Goal: Task Accomplishment & Management: Manage account settings

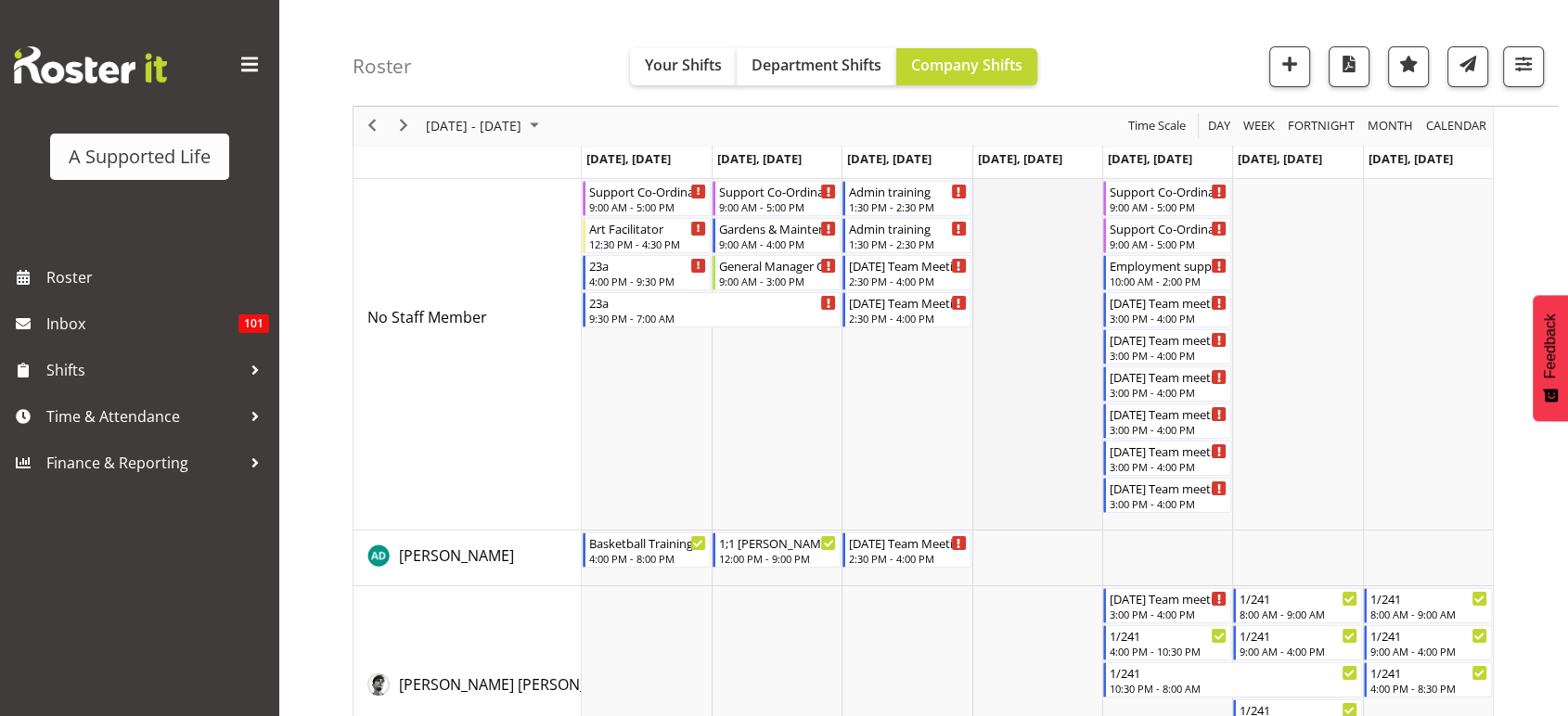
scroll to position [169, 0]
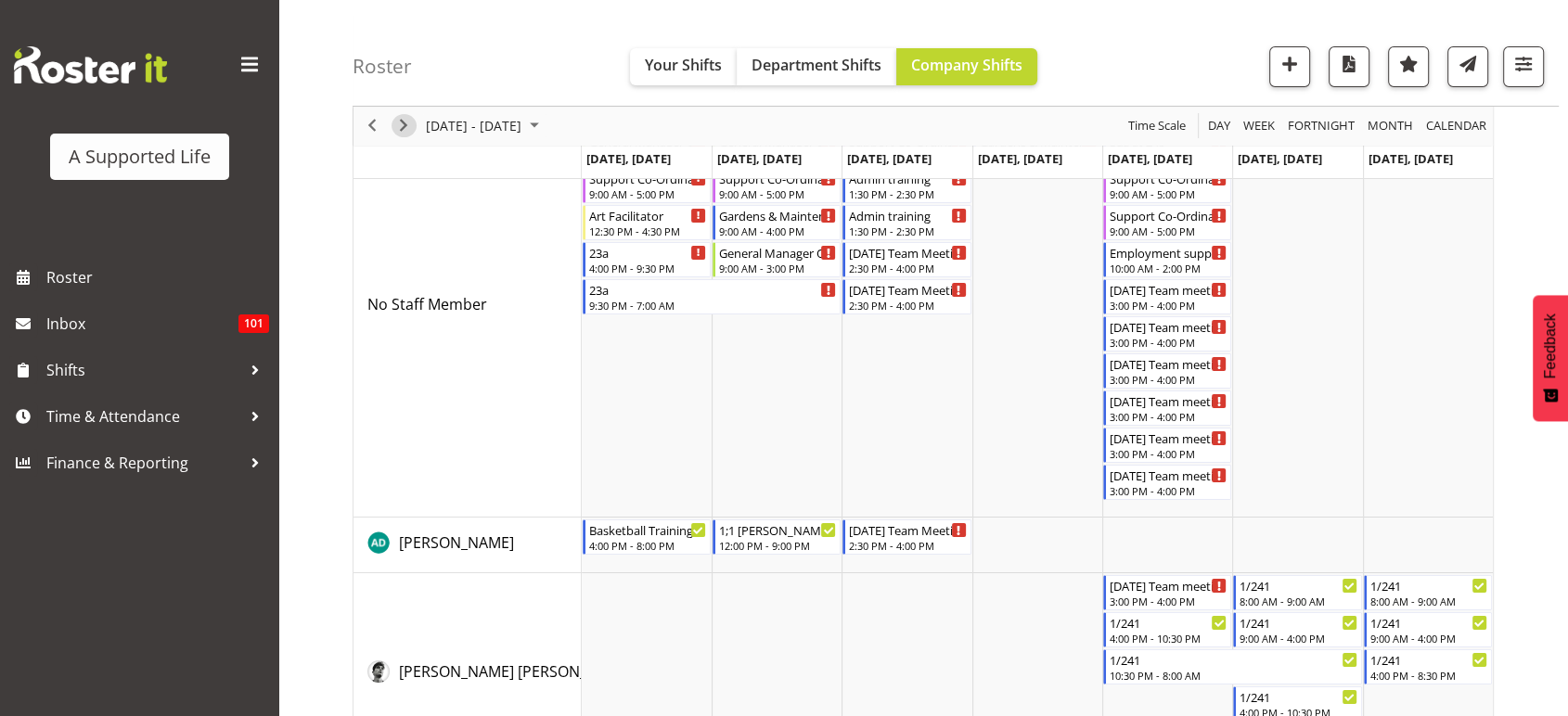
click at [415, 131] on div "next period" at bounding box center [403, 127] width 32 height 39
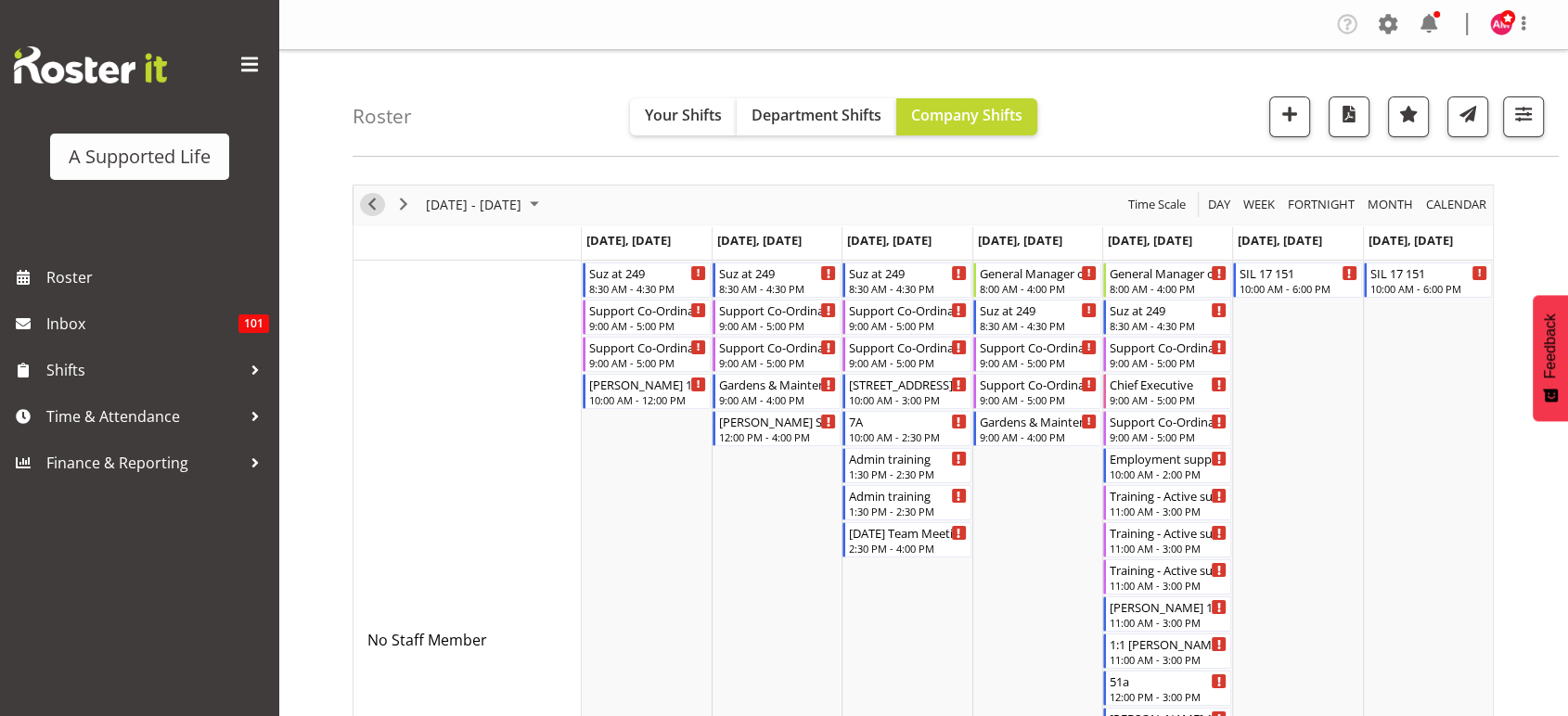
click at [374, 205] on span "Previous" at bounding box center [372, 204] width 23 height 23
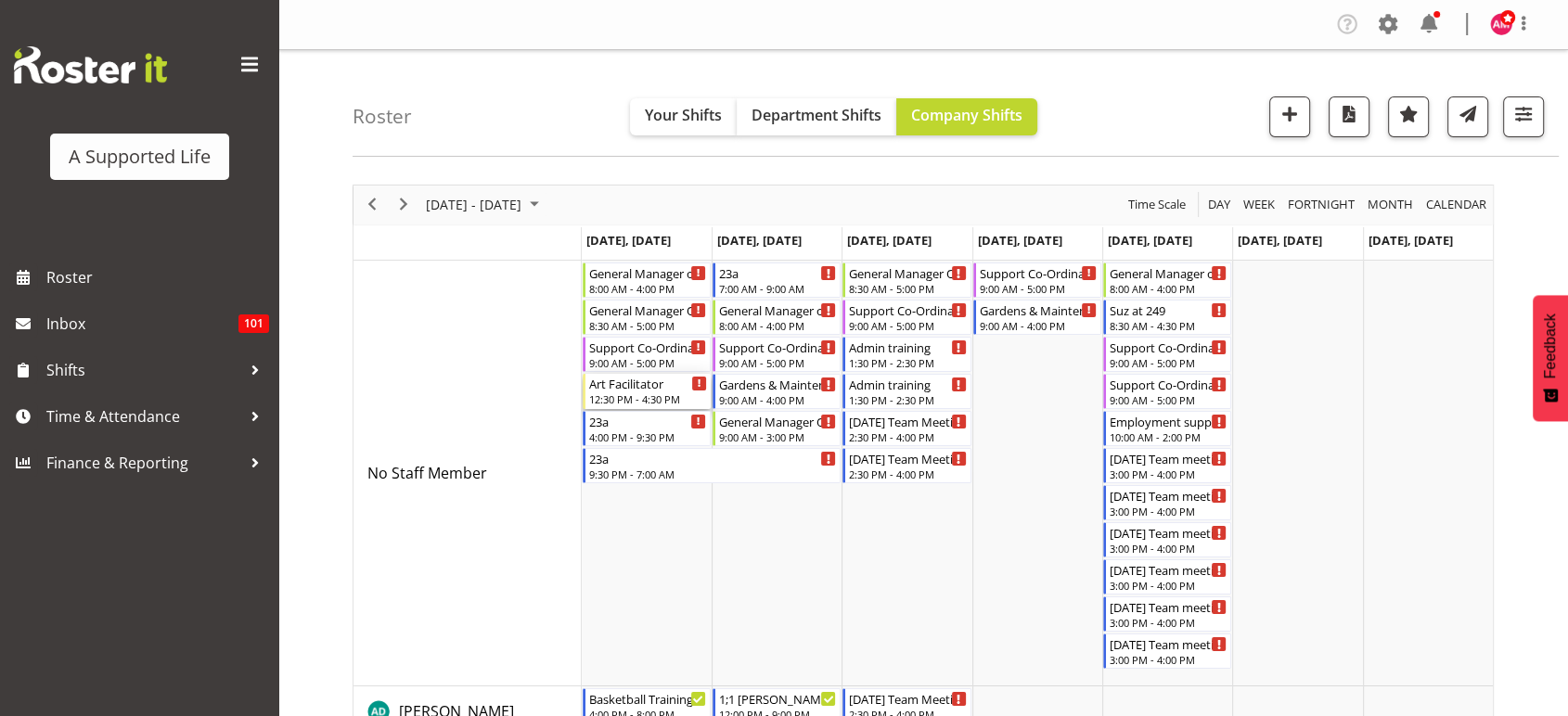
click at [631, 387] on div "Art Facilitator" at bounding box center [648, 383] width 118 height 19
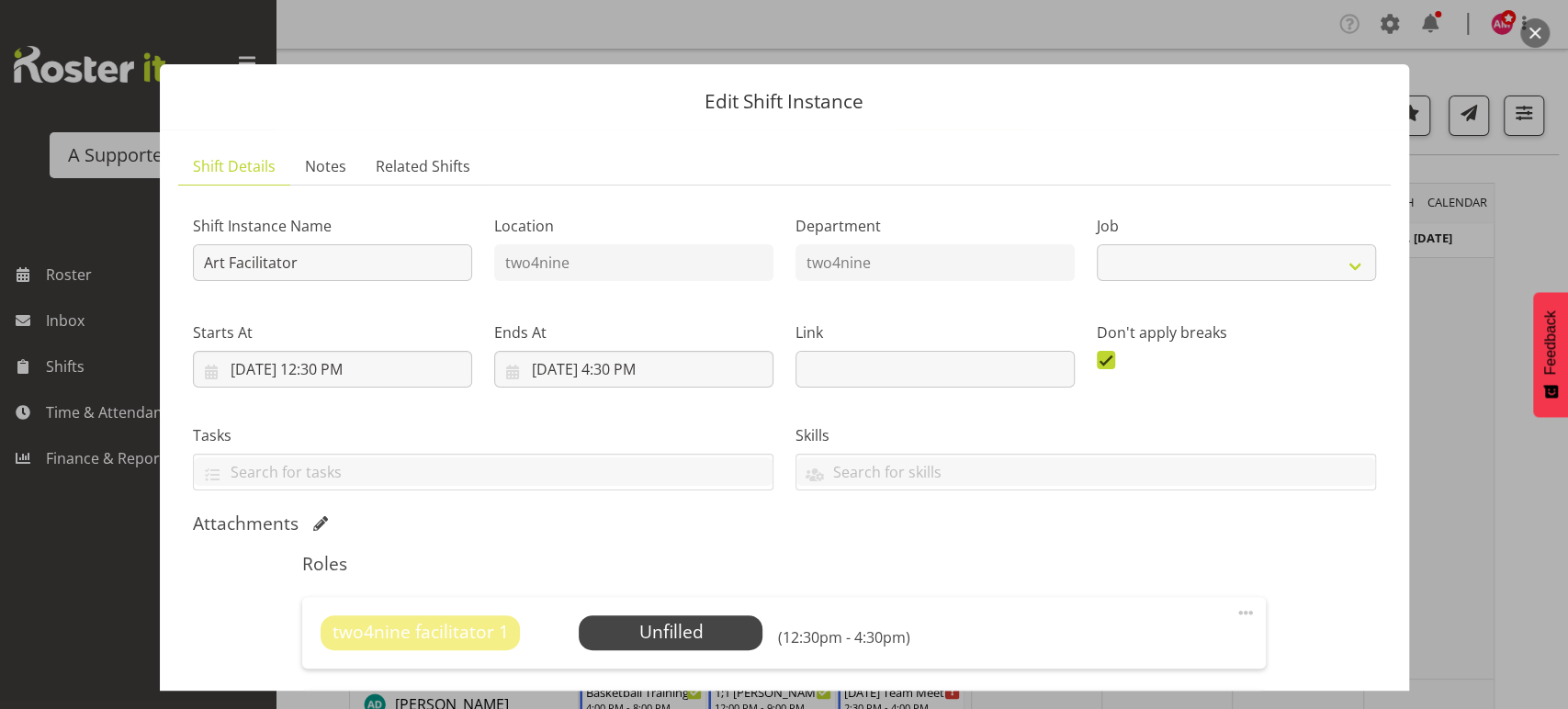
select select "4117"
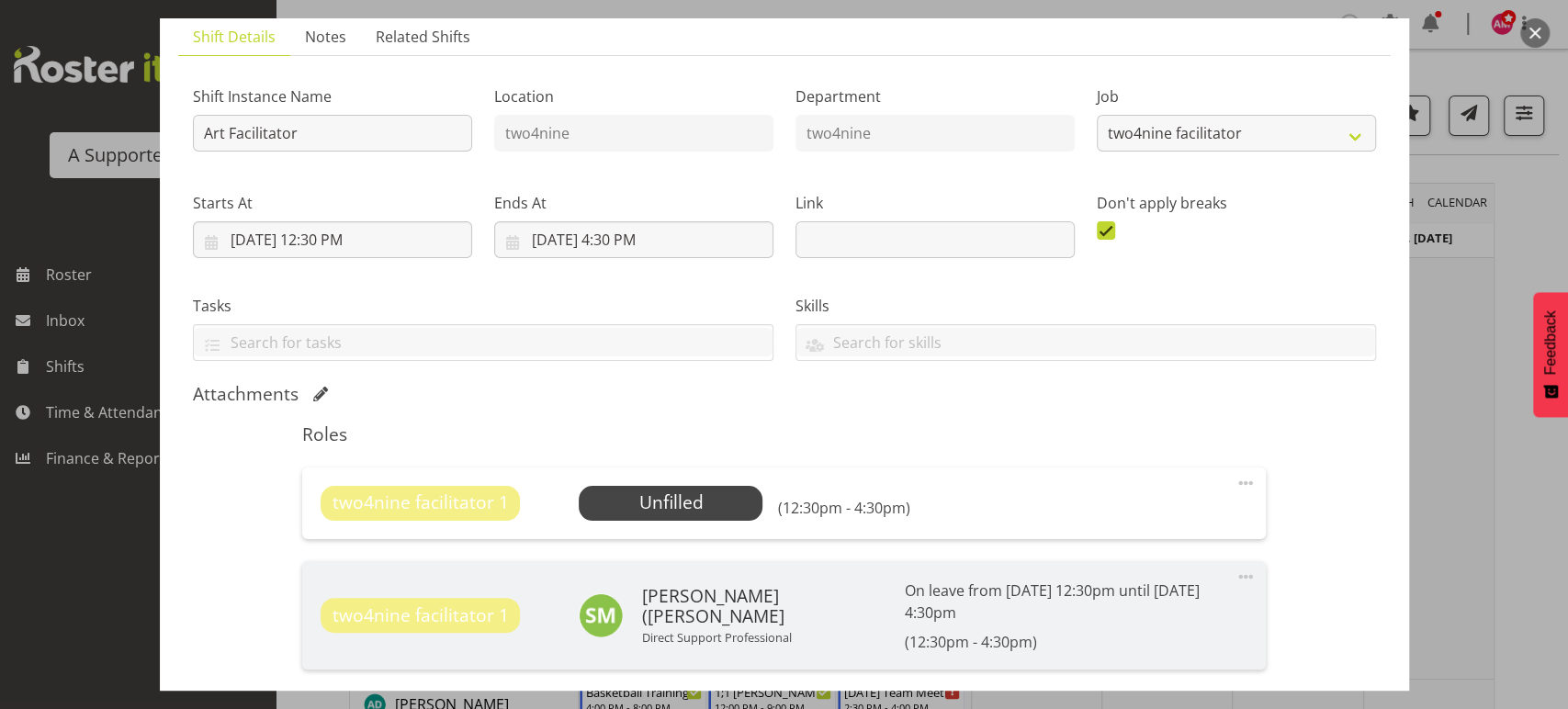
scroll to position [268, 0]
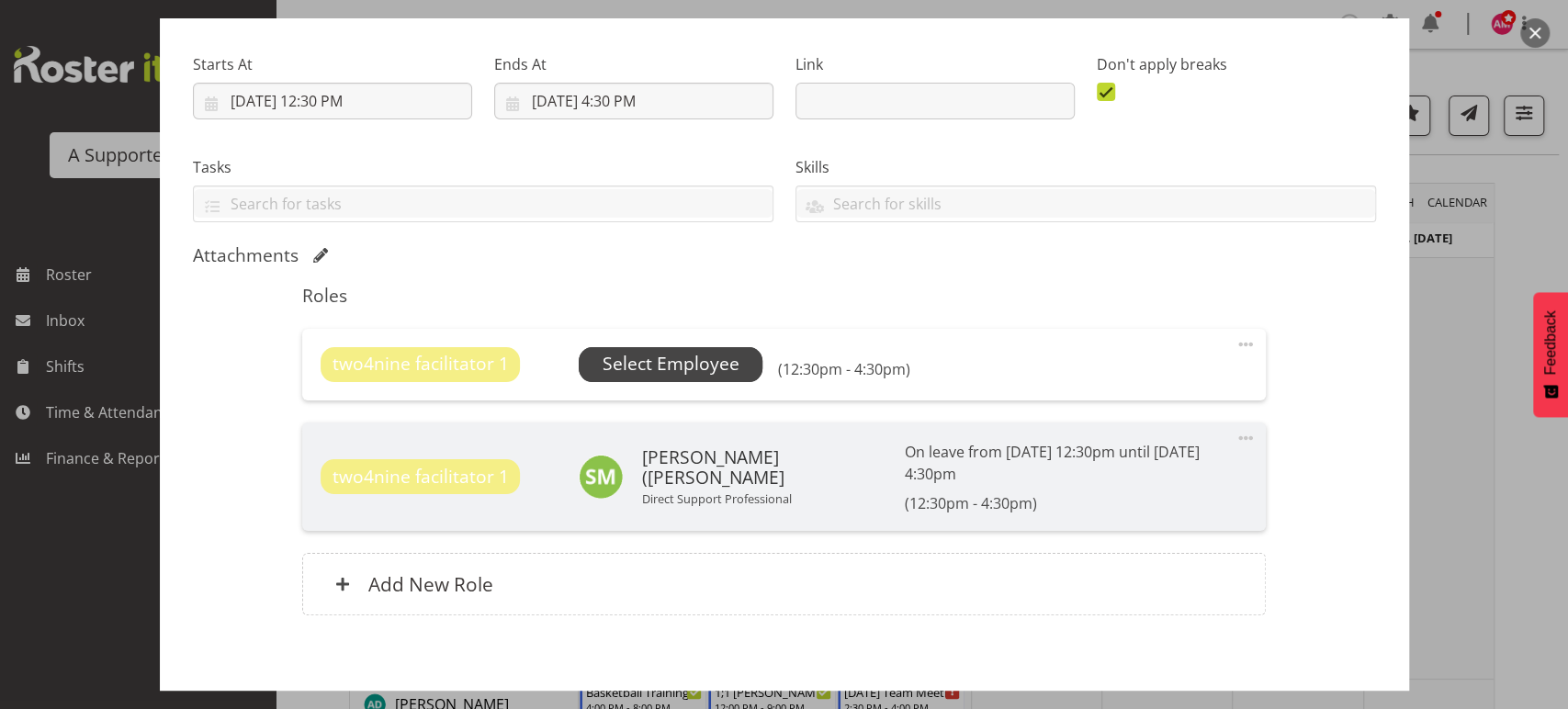
click at [706, 373] on span "Select Employee" at bounding box center [670, 364] width 136 height 27
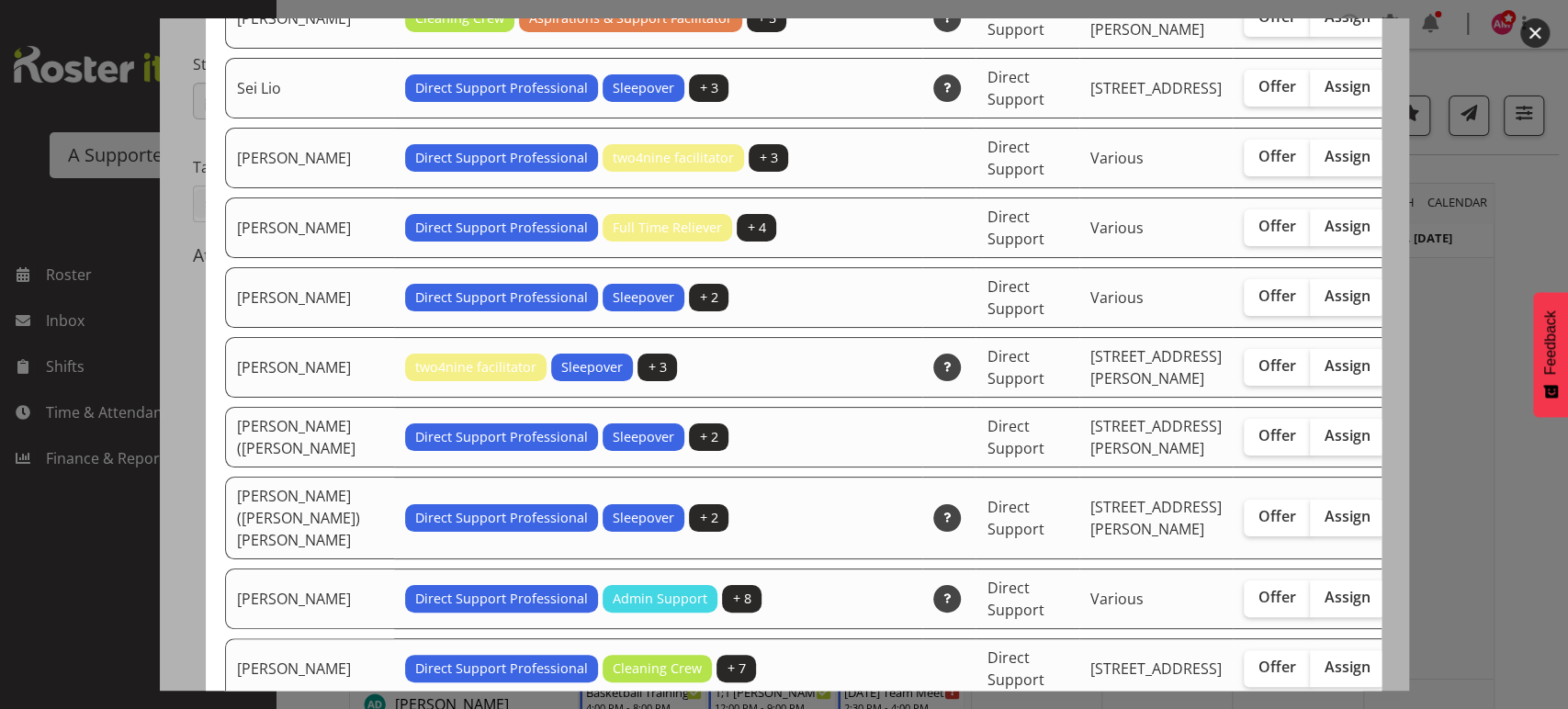
scroll to position [4642, 0]
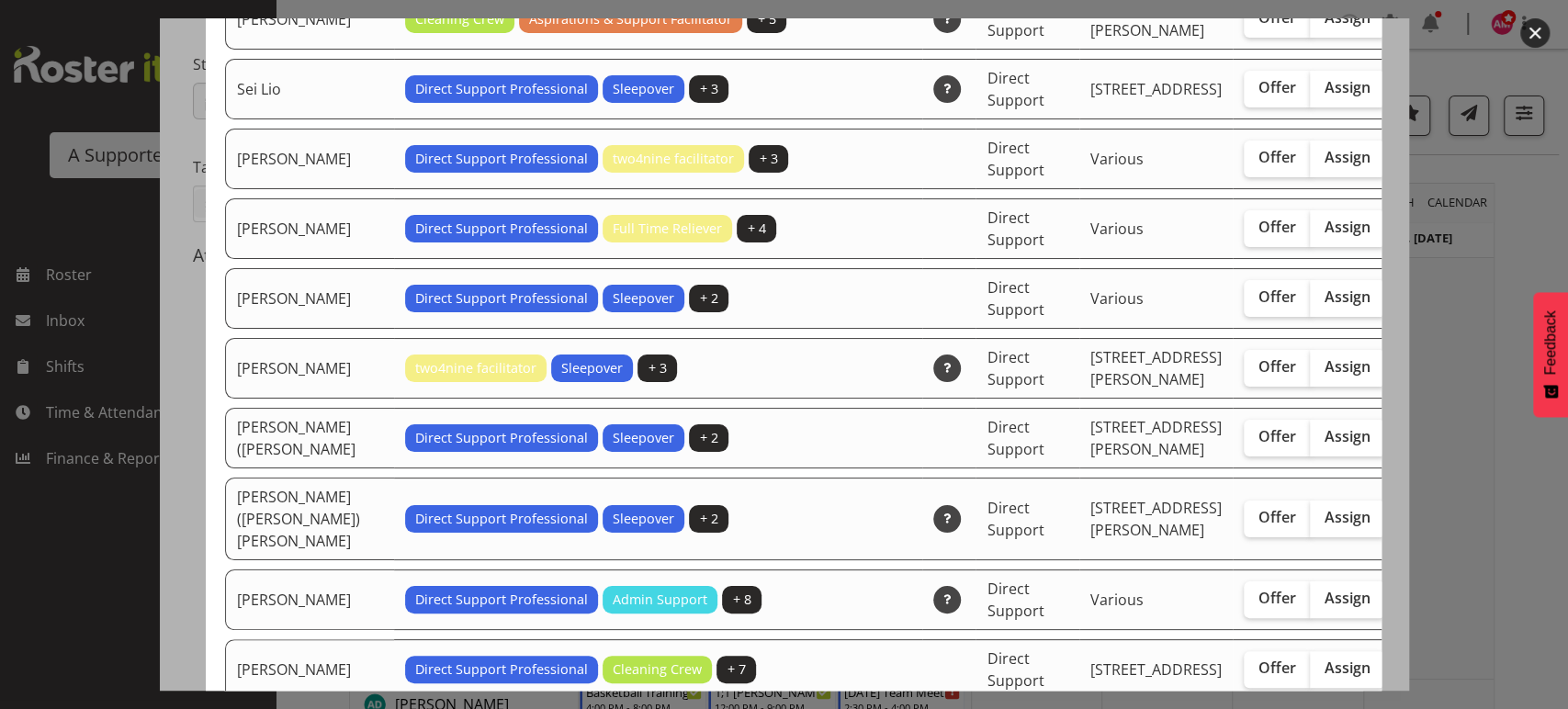
checkbox input "true"
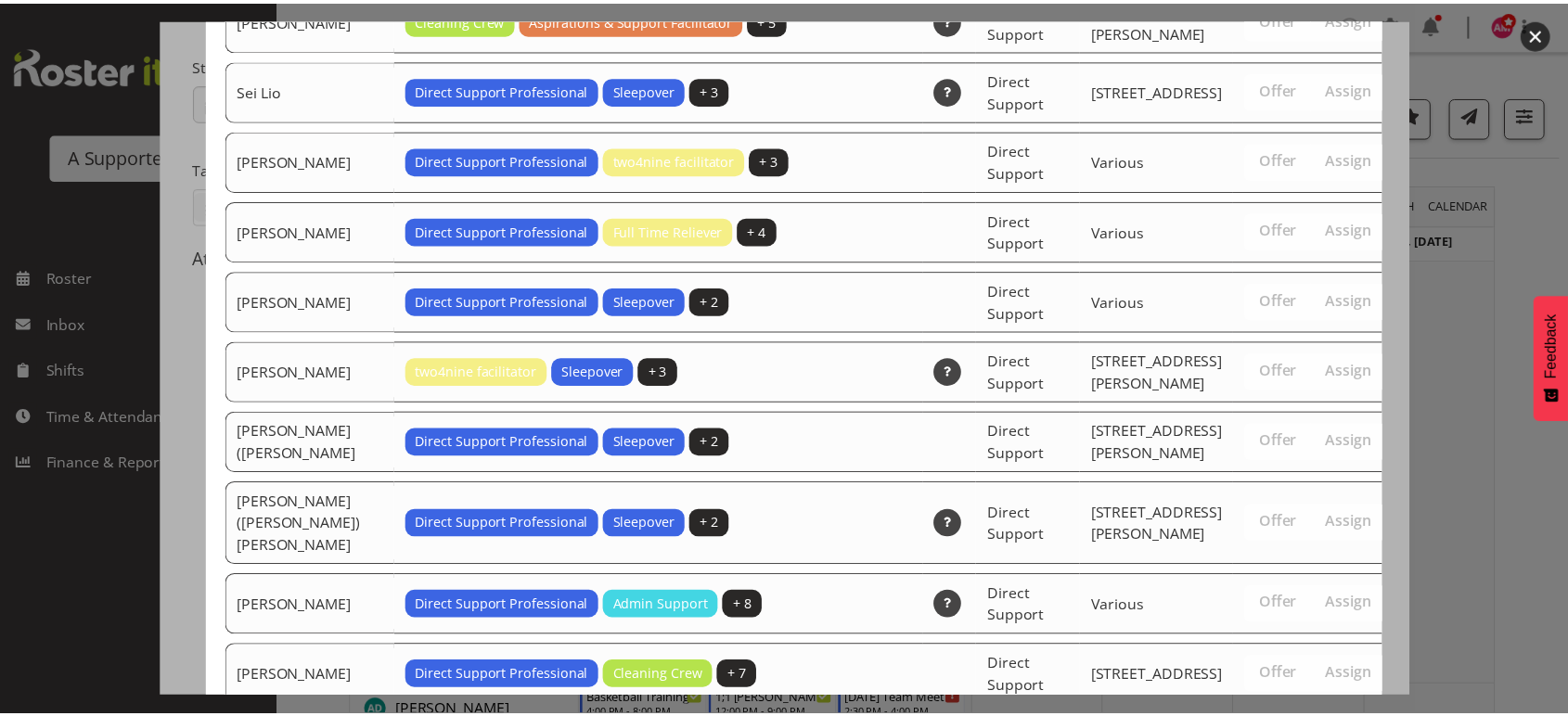
scroll to position [5611, 0]
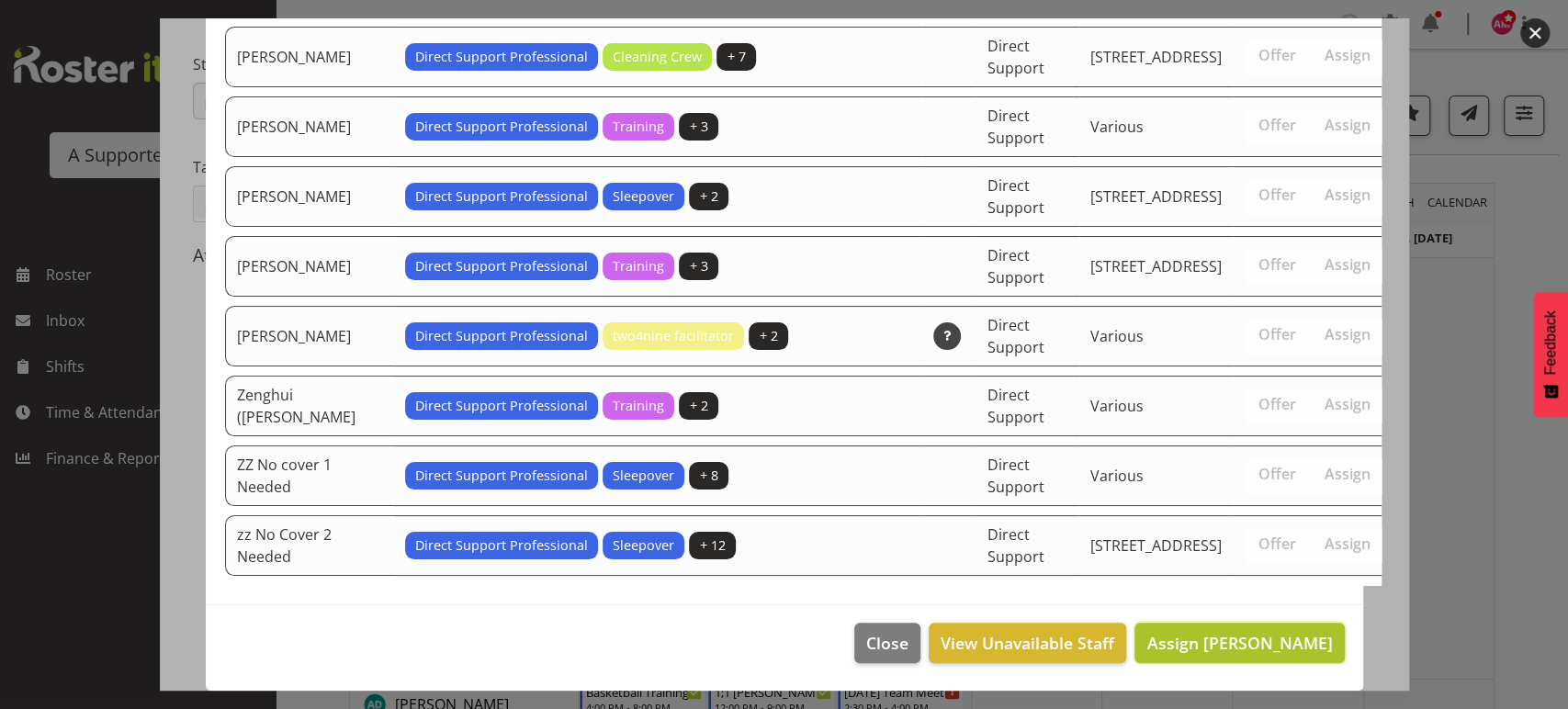
click at [1242, 651] on span "Assign [PERSON_NAME]" at bounding box center [1239, 643] width 186 height 22
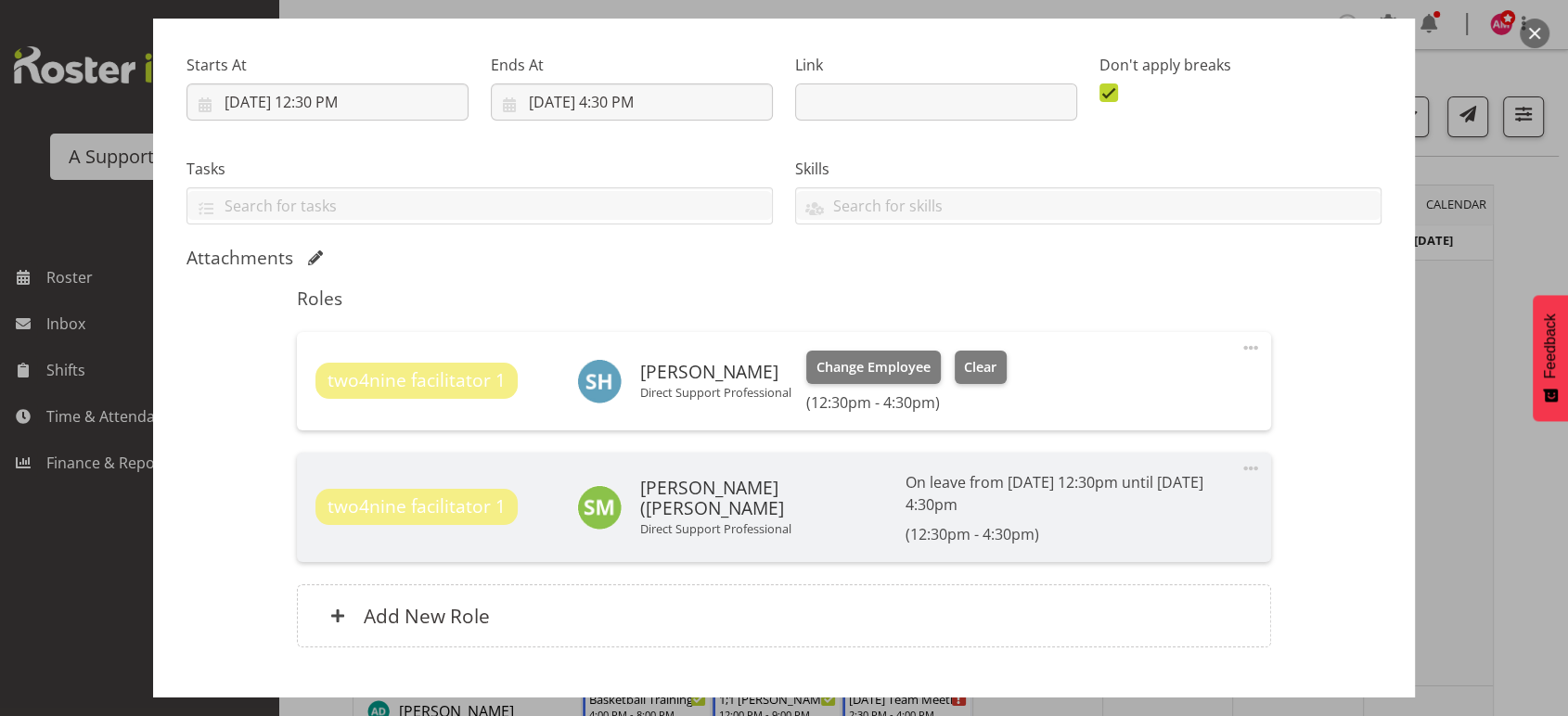
scroll to position [362, 0]
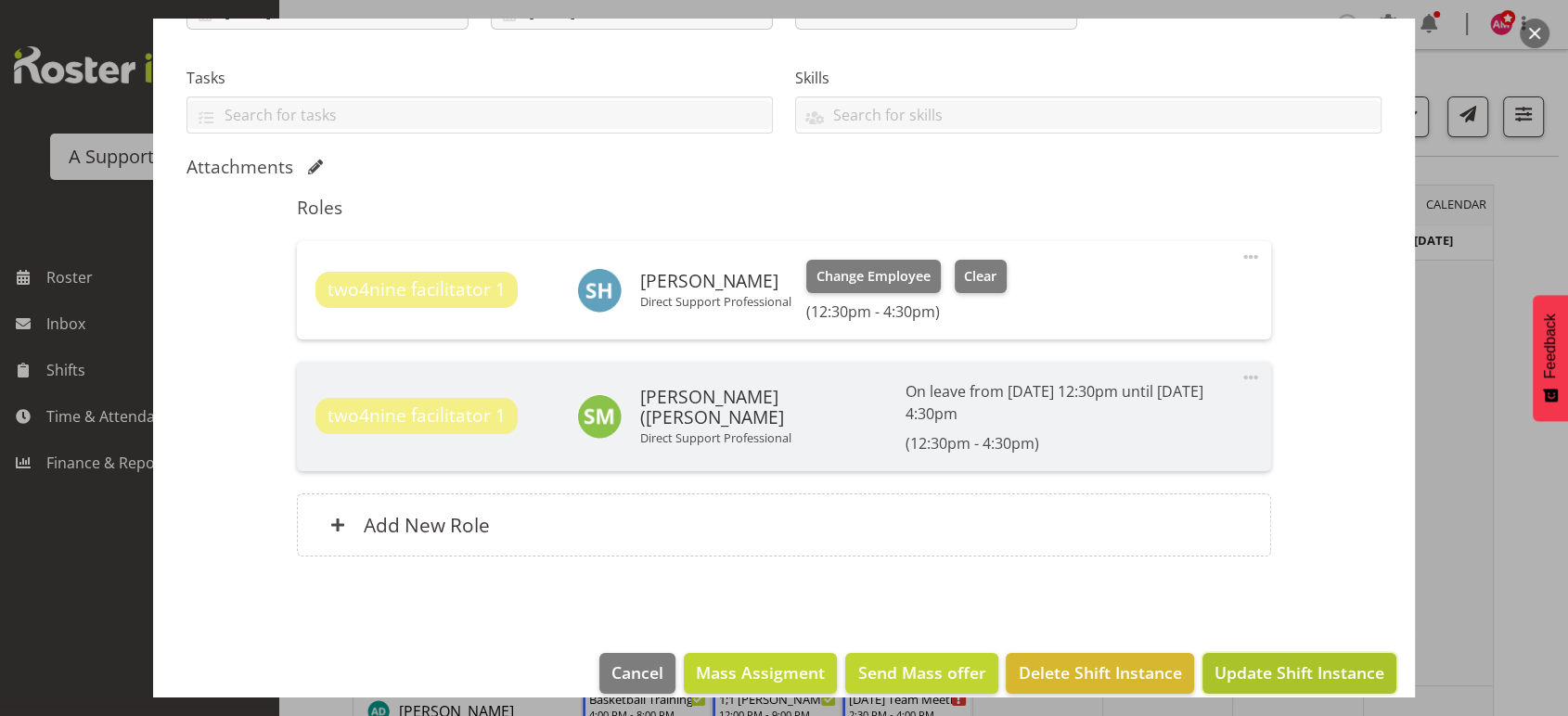
click at [1302, 660] on span "Update Shift Instance" at bounding box center [1299, 672] width 170 height 24
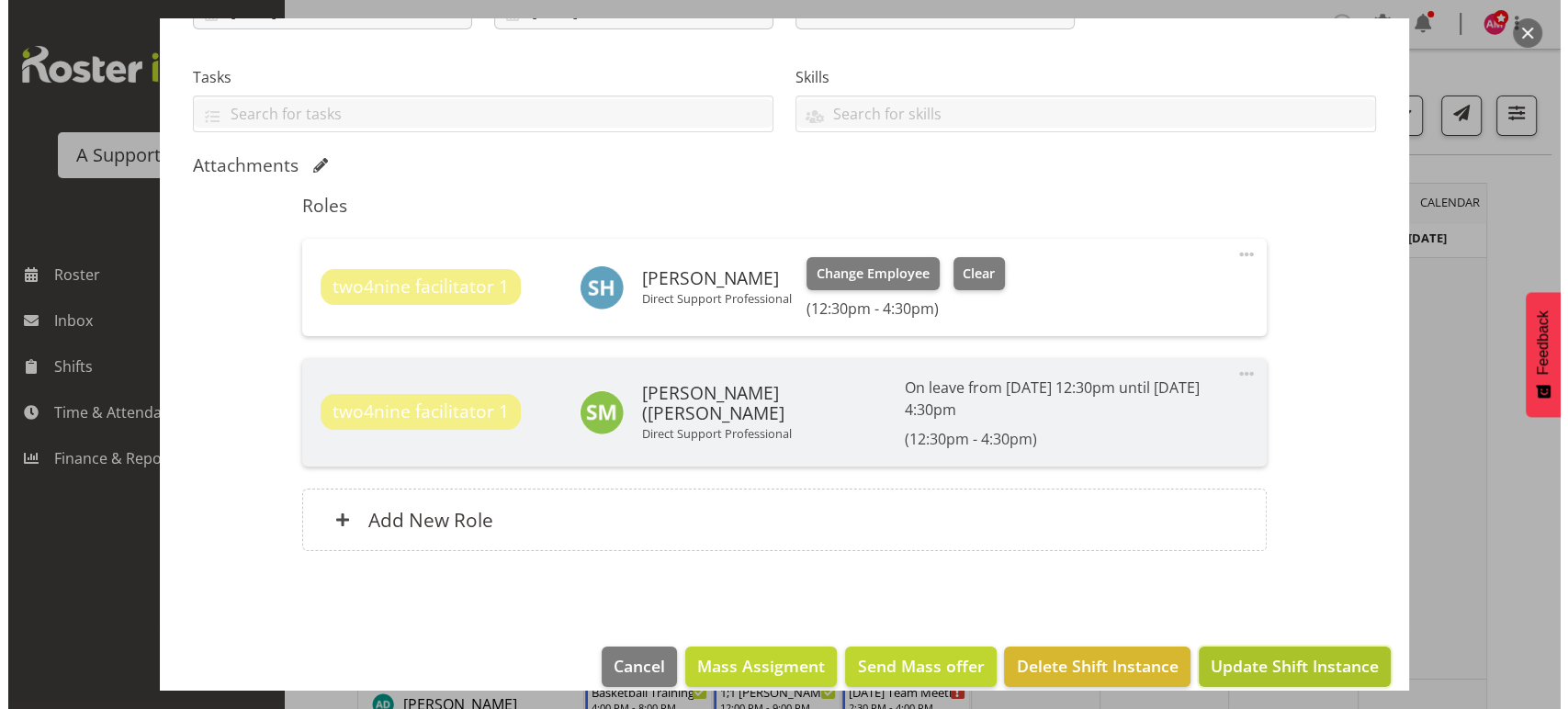
scroll to position [285, 0]
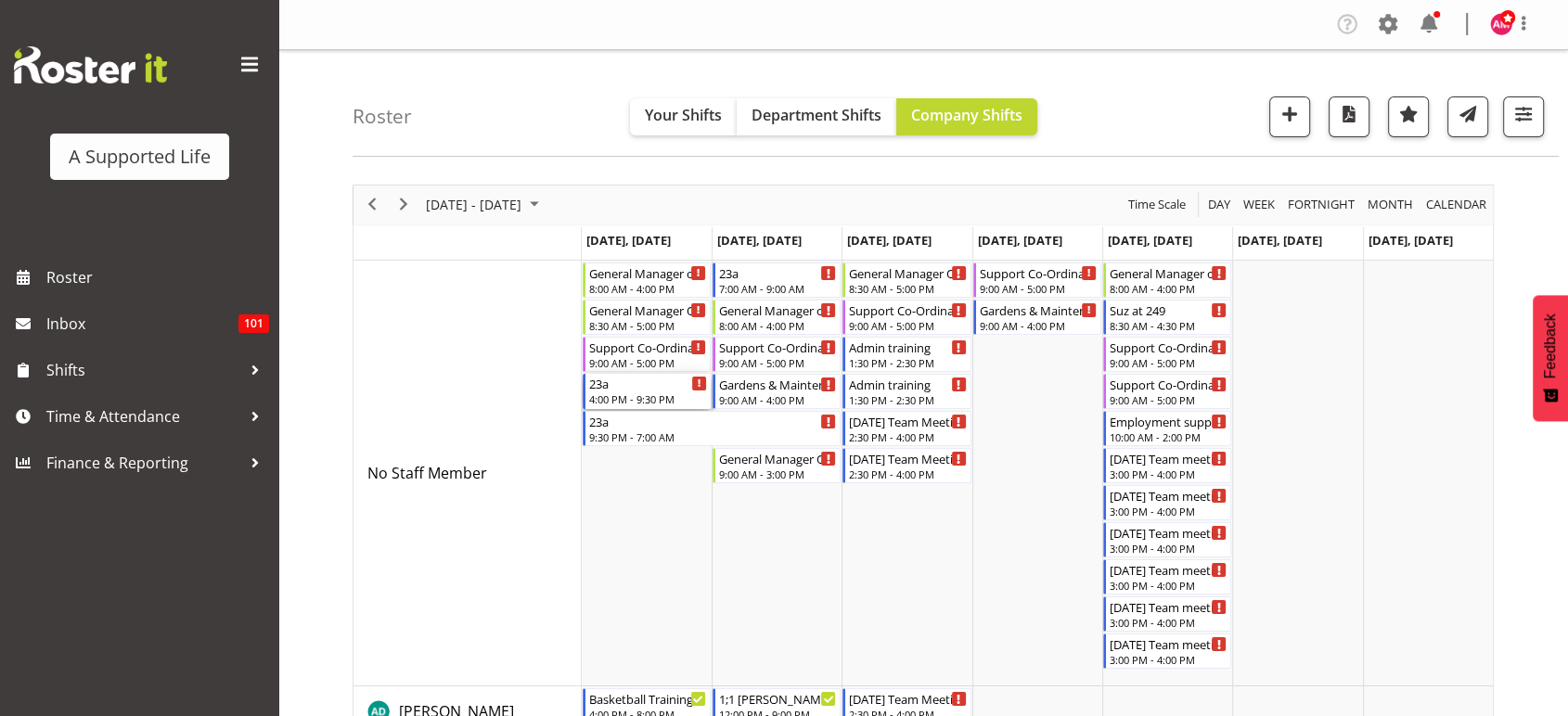
click at [647, 384] on div "23a" at bounding box center [648, 383] width 118 height 19
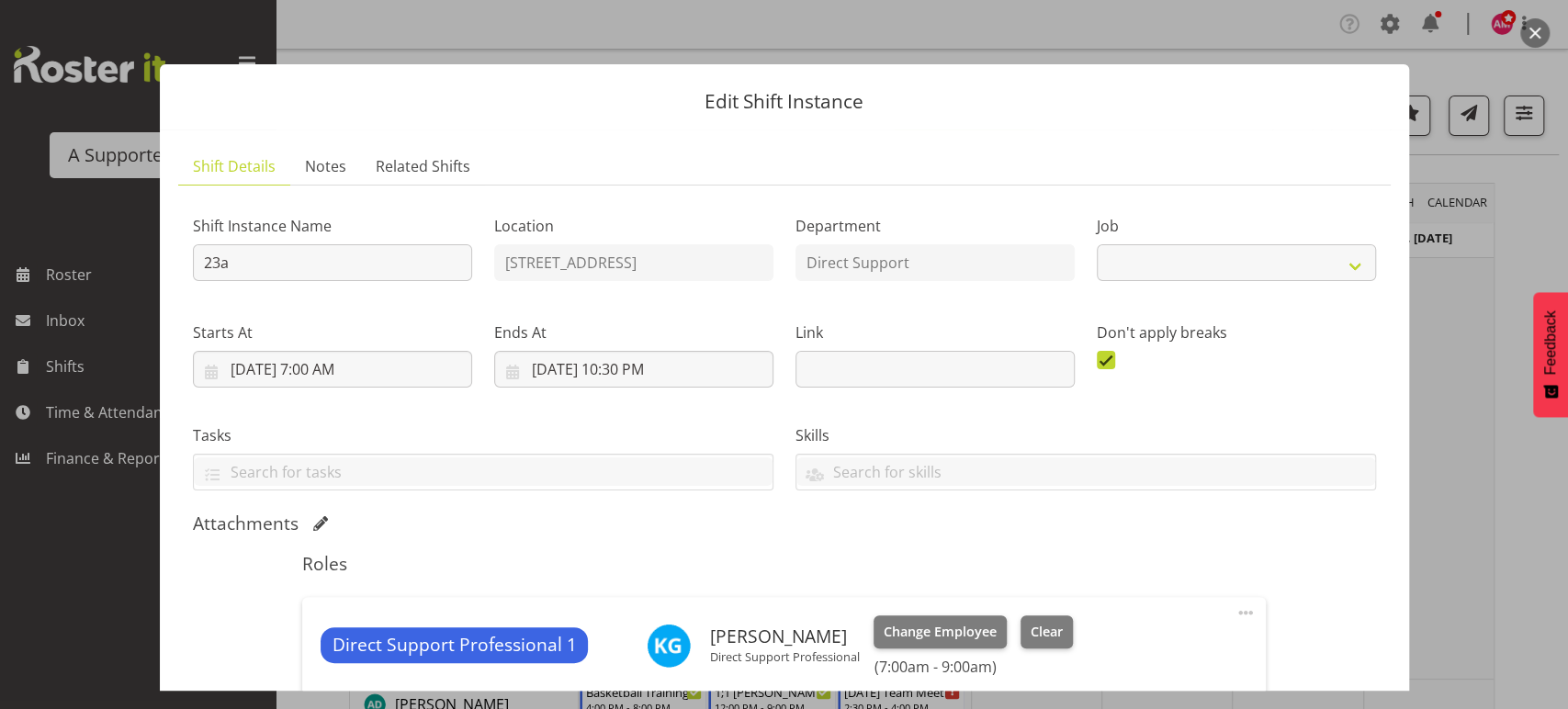
select select "4112"
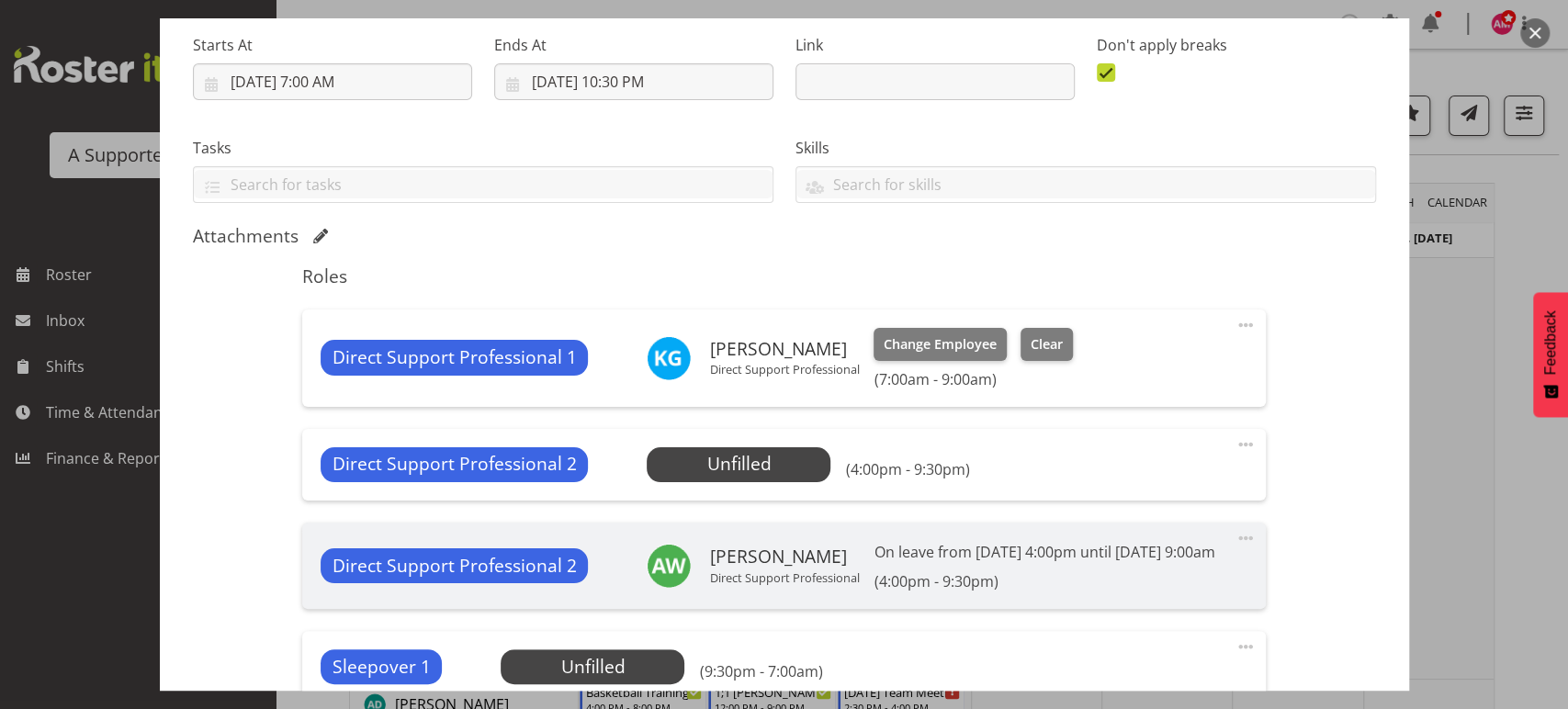
scroll to position [290, 0]
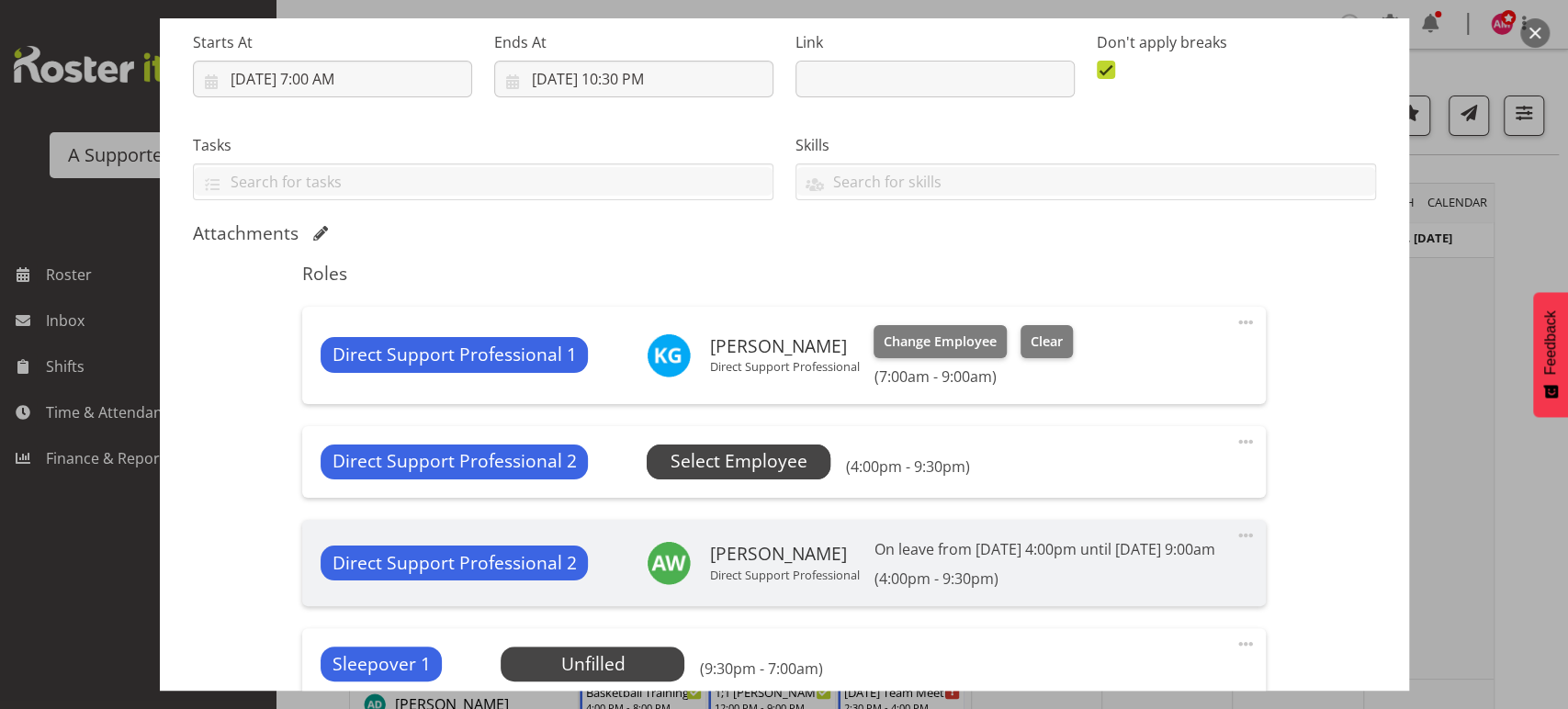
click at [686, 453] on span "Select Employee" at bounding box center [738, 461] width 136 height 27
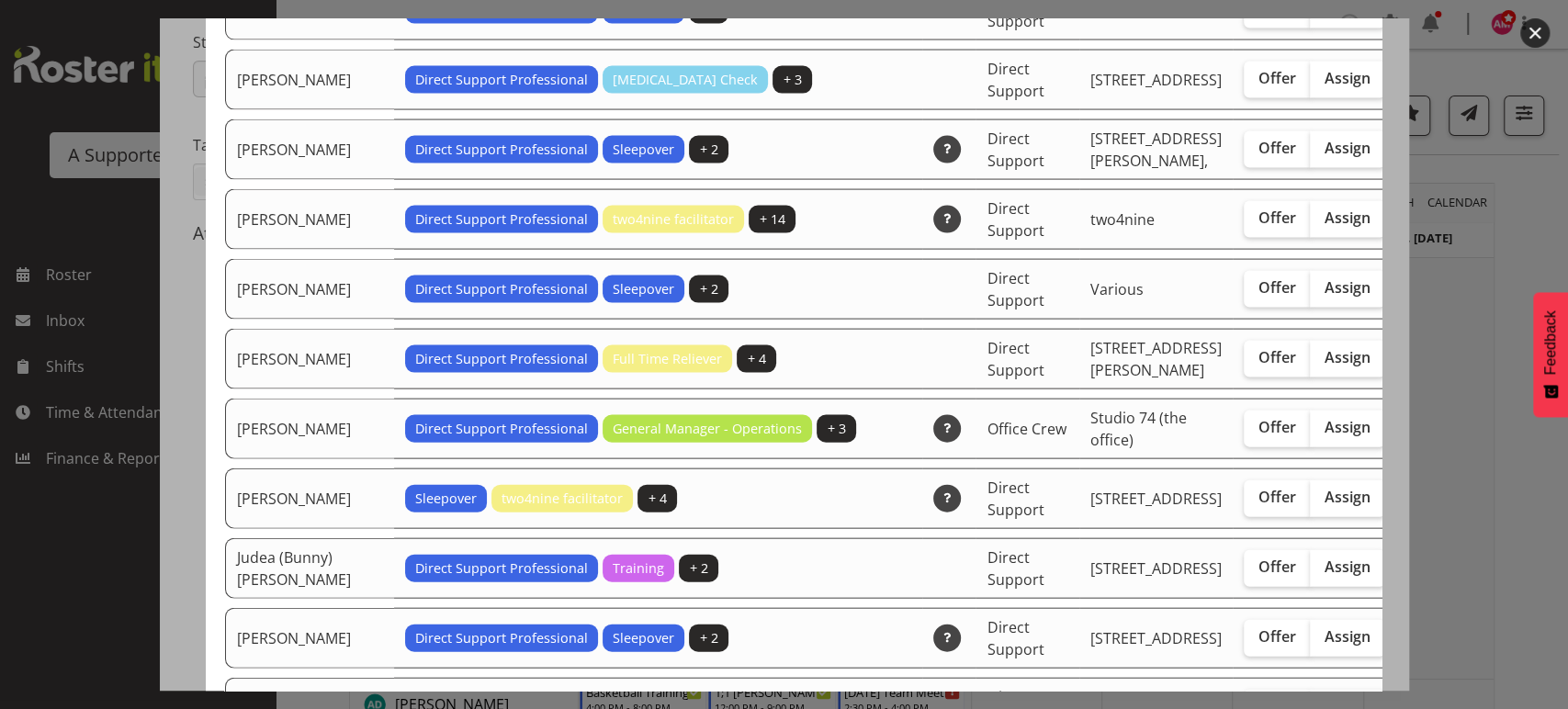
scroll to position [2533, 0]
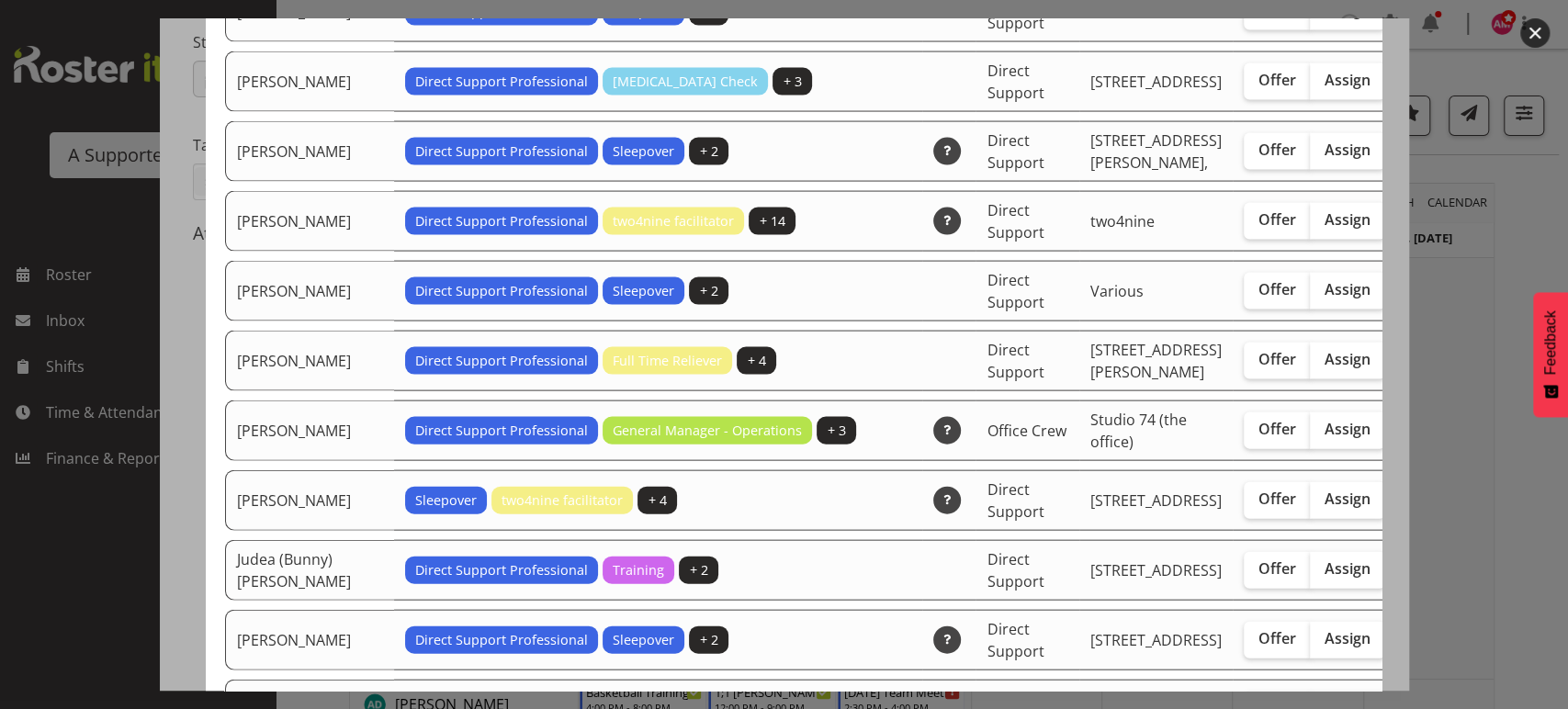
checkbox input "true"
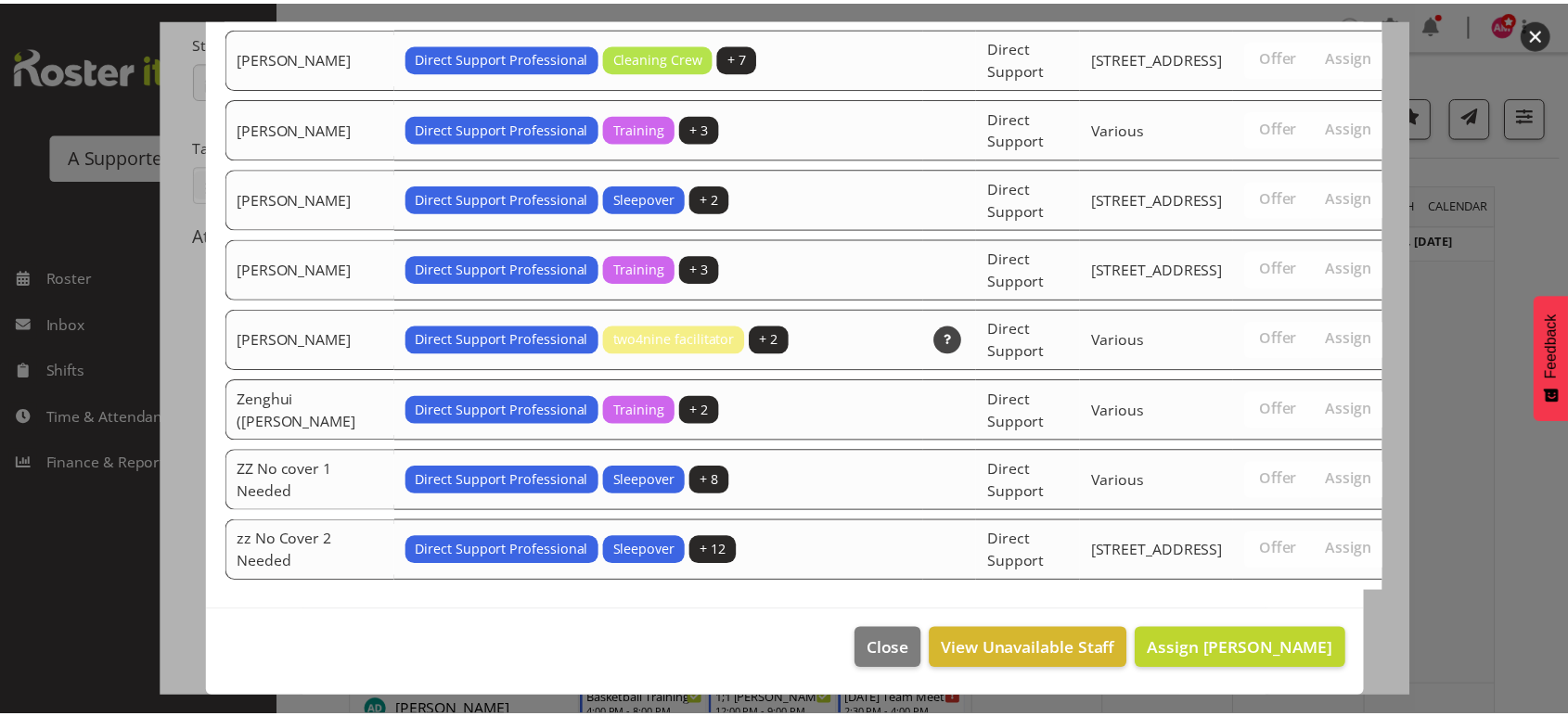
scroll to position [6086, 0]
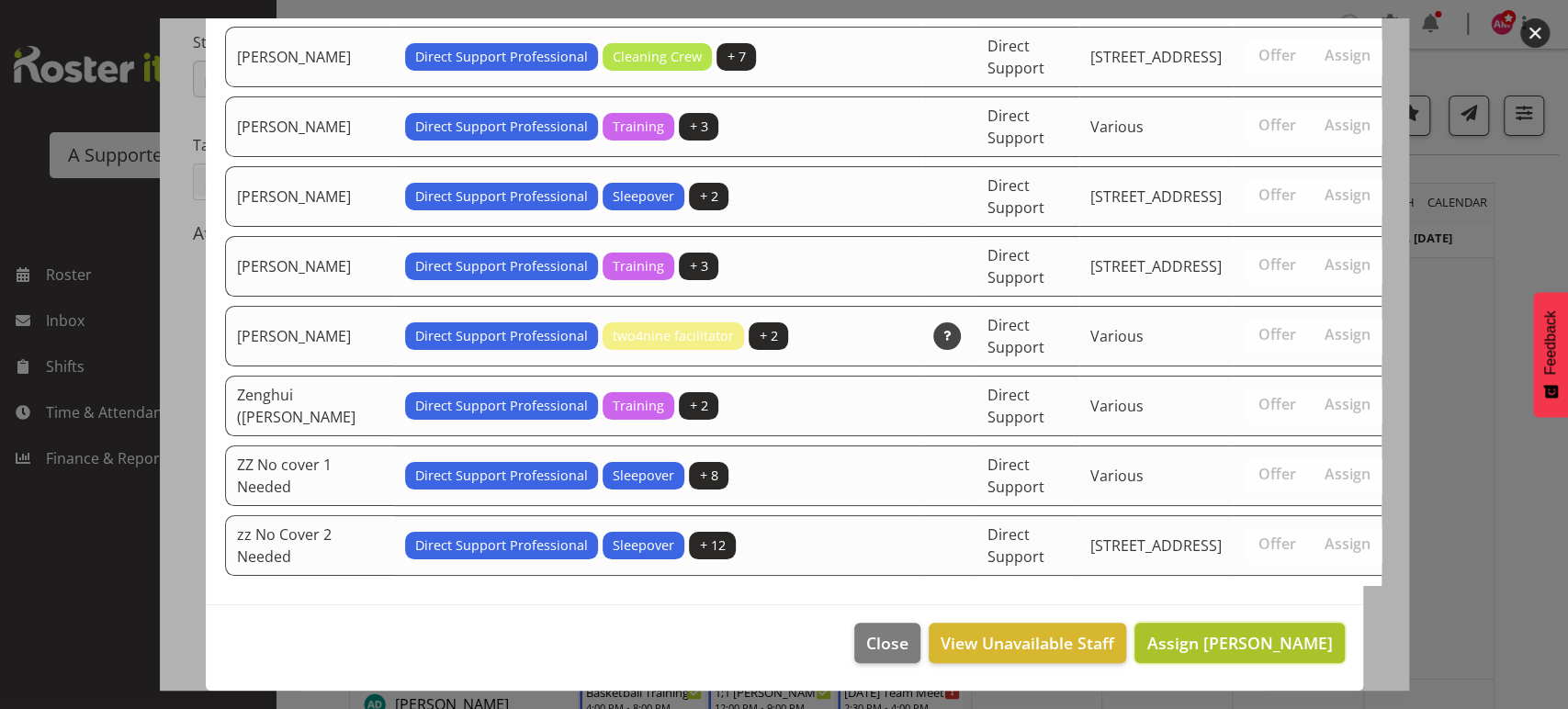
click at [1259, 657] on button "Assign [PERSON_NAME]" at bounding box center [1239, 643] width 210 height 41
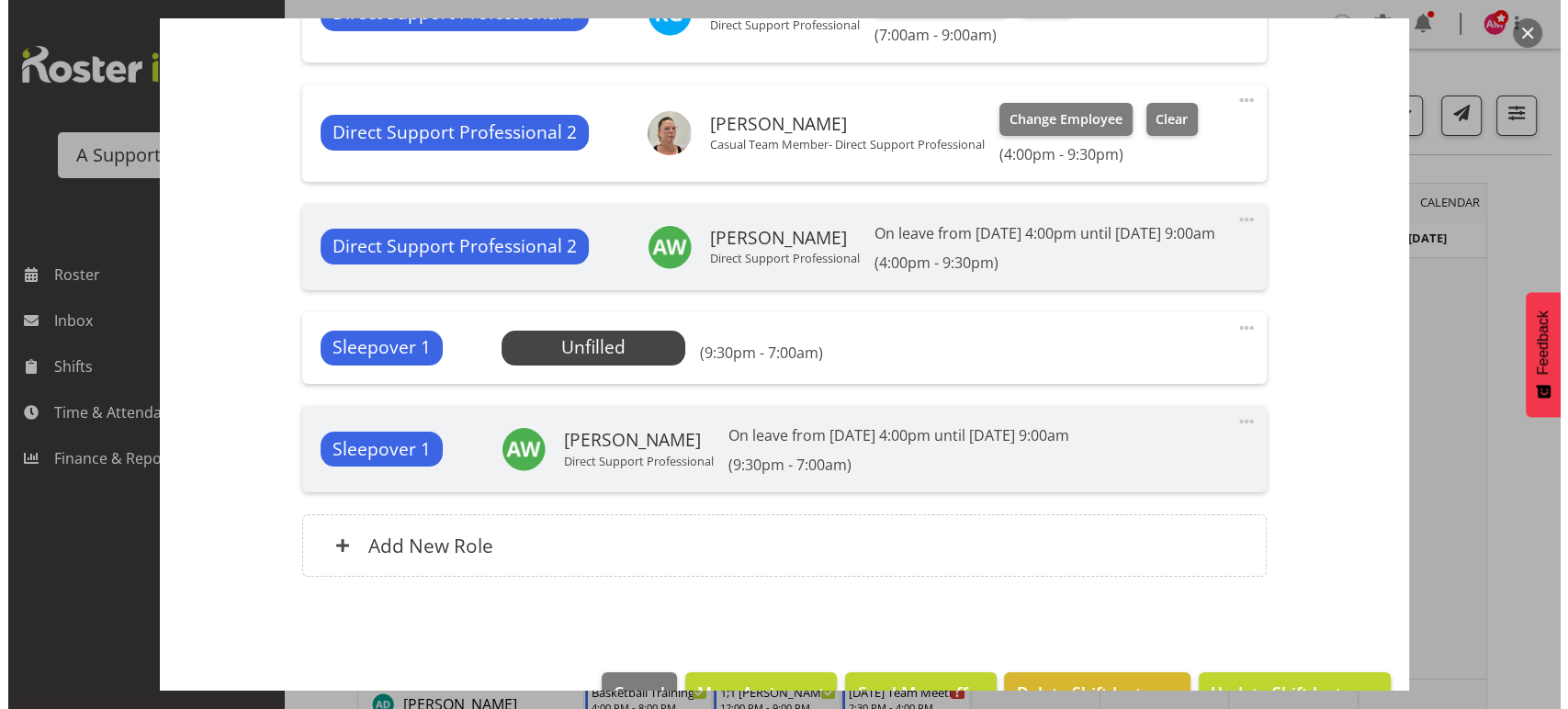
scroll to position [702, 0]
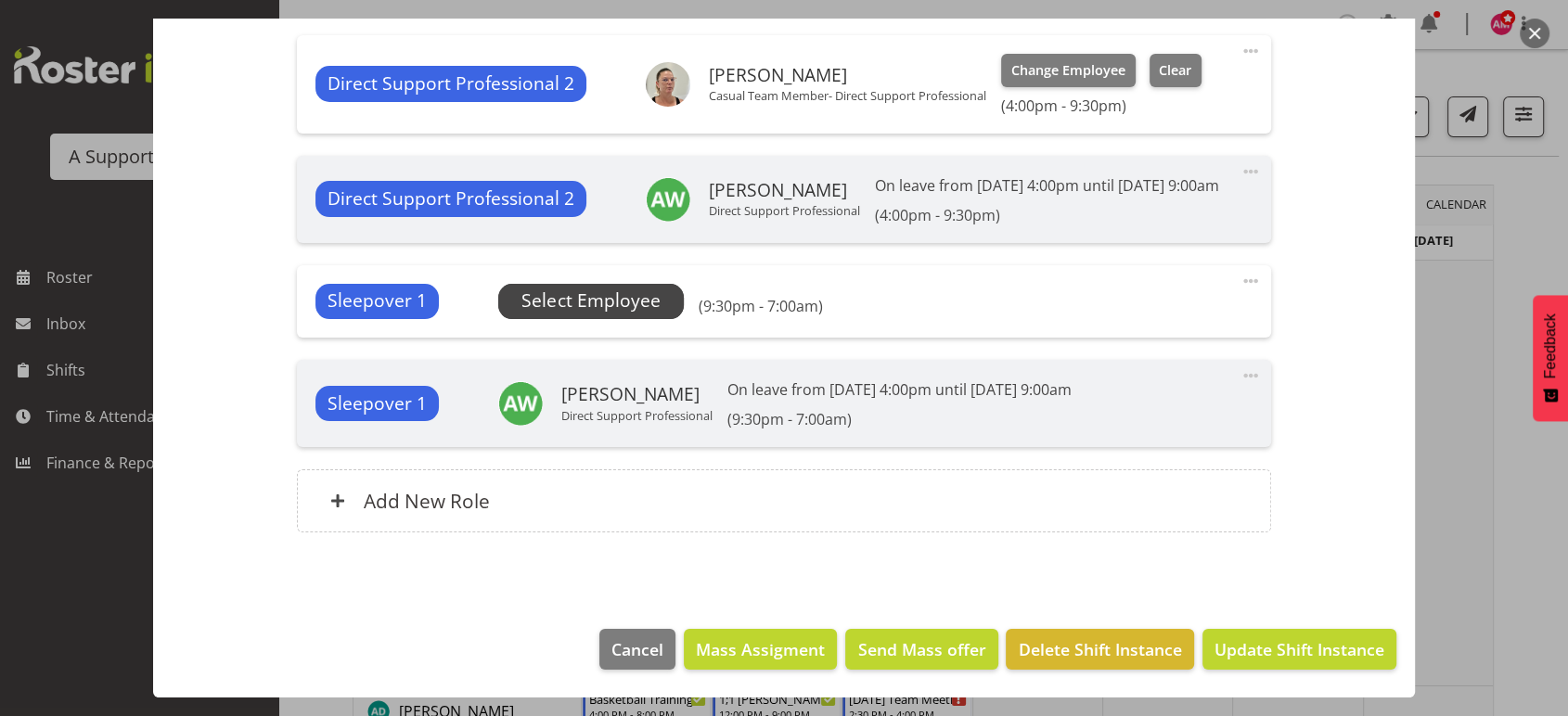
click at [616, 312] on span "Select Employee" at bounding box center [590, 301] width 138 height 27
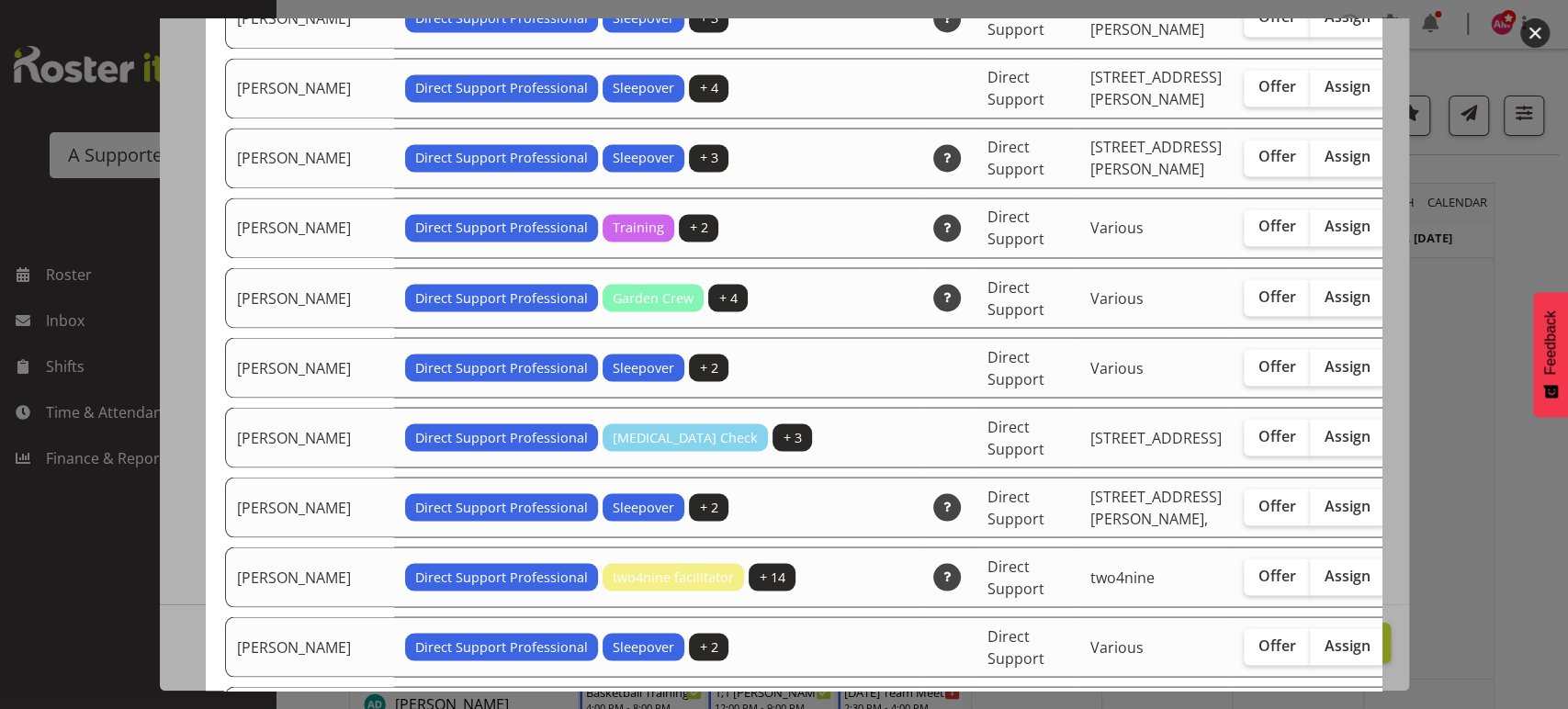
scroll to position [2121, 0]
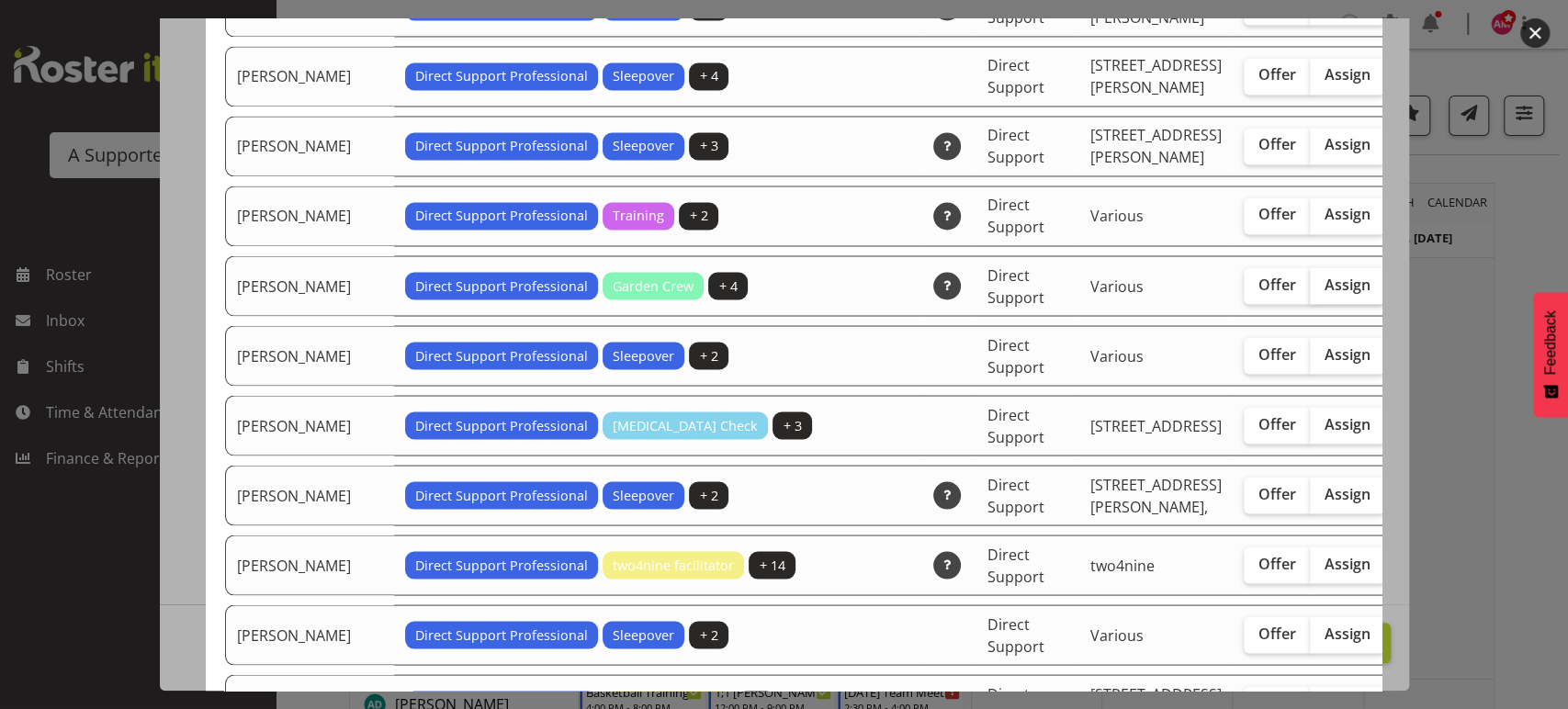
click at [1310, 303] on label "Assign" at bounding box center [1347, 286] width 75 height 37
click at [1310, 290] on input "Assign" at bounding box center [1315, 284] width 12 height 12
checkbox input "true"
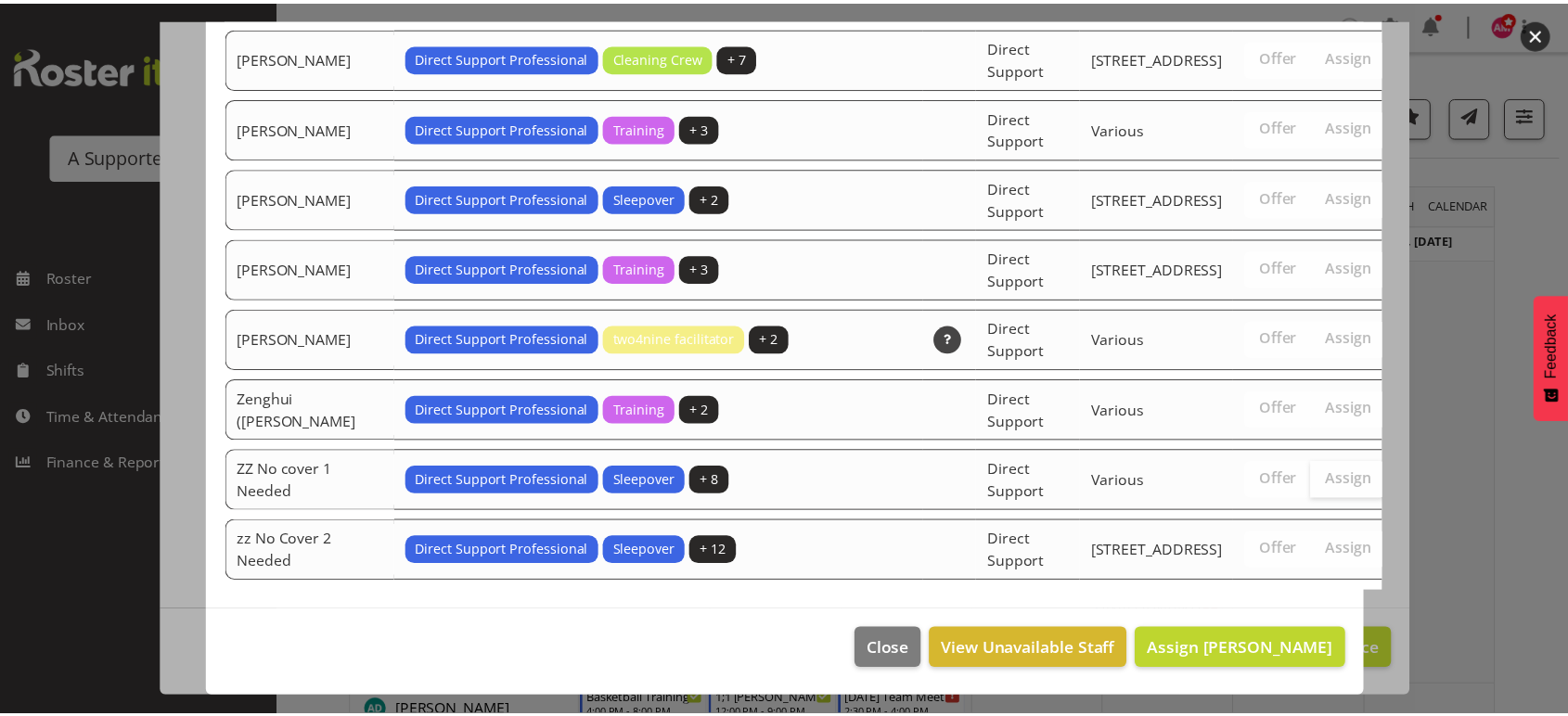
scroll to position [6016, 0]
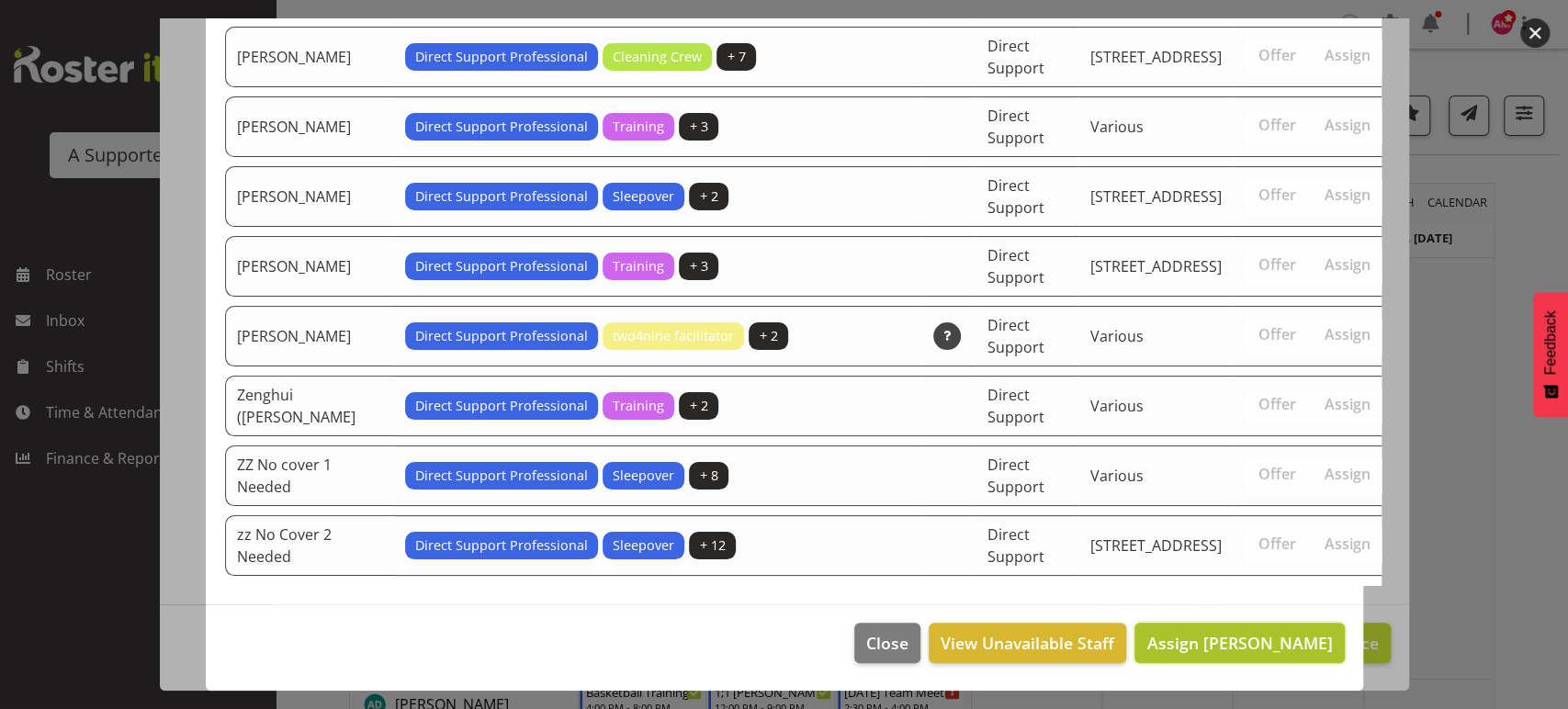
click at [1241, 657] on button "Assign [PERSON_NAME]" at bounding box center [1239, 643] width 210 height 41
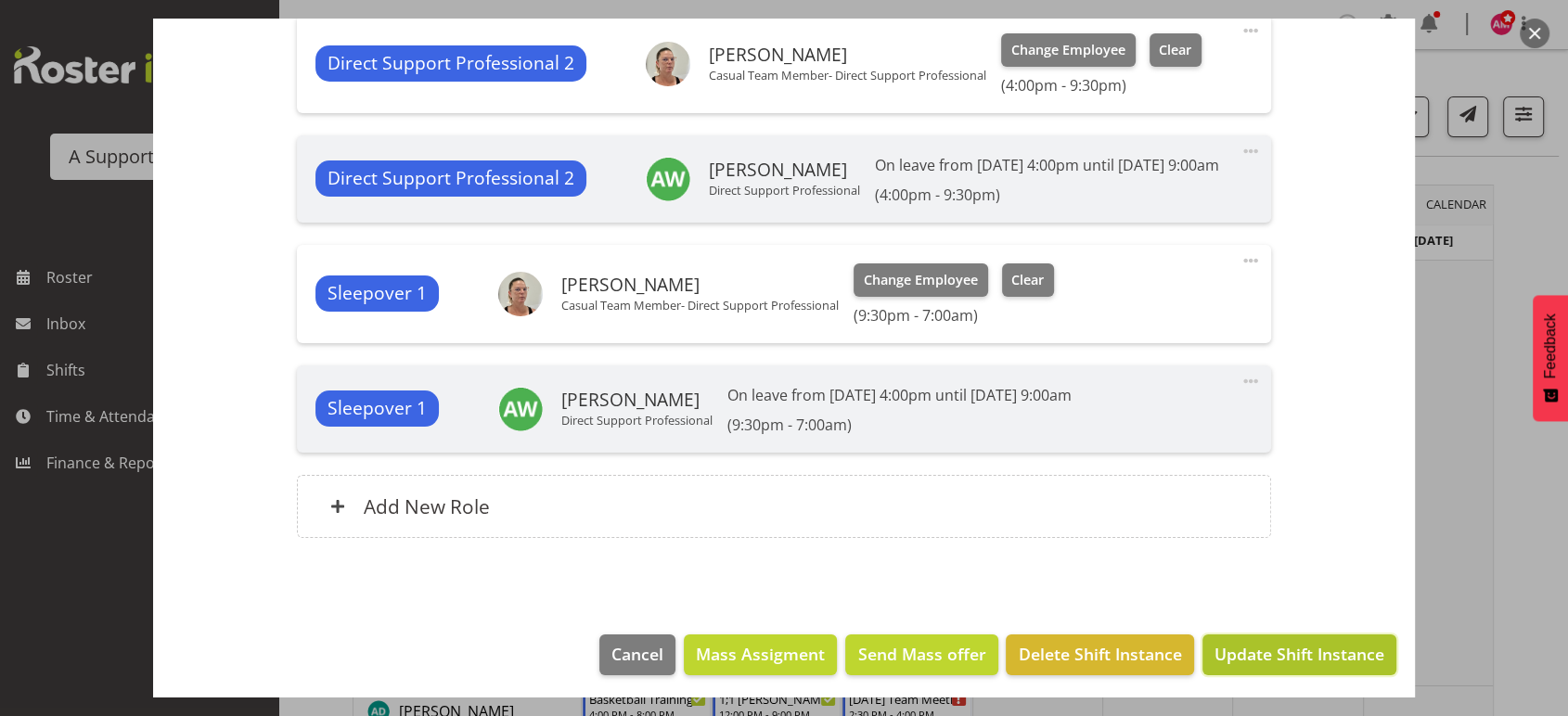
click at [1274, 665] on span "Update Shift Instance" at bounding box center [1299, 654] width 170 height 24
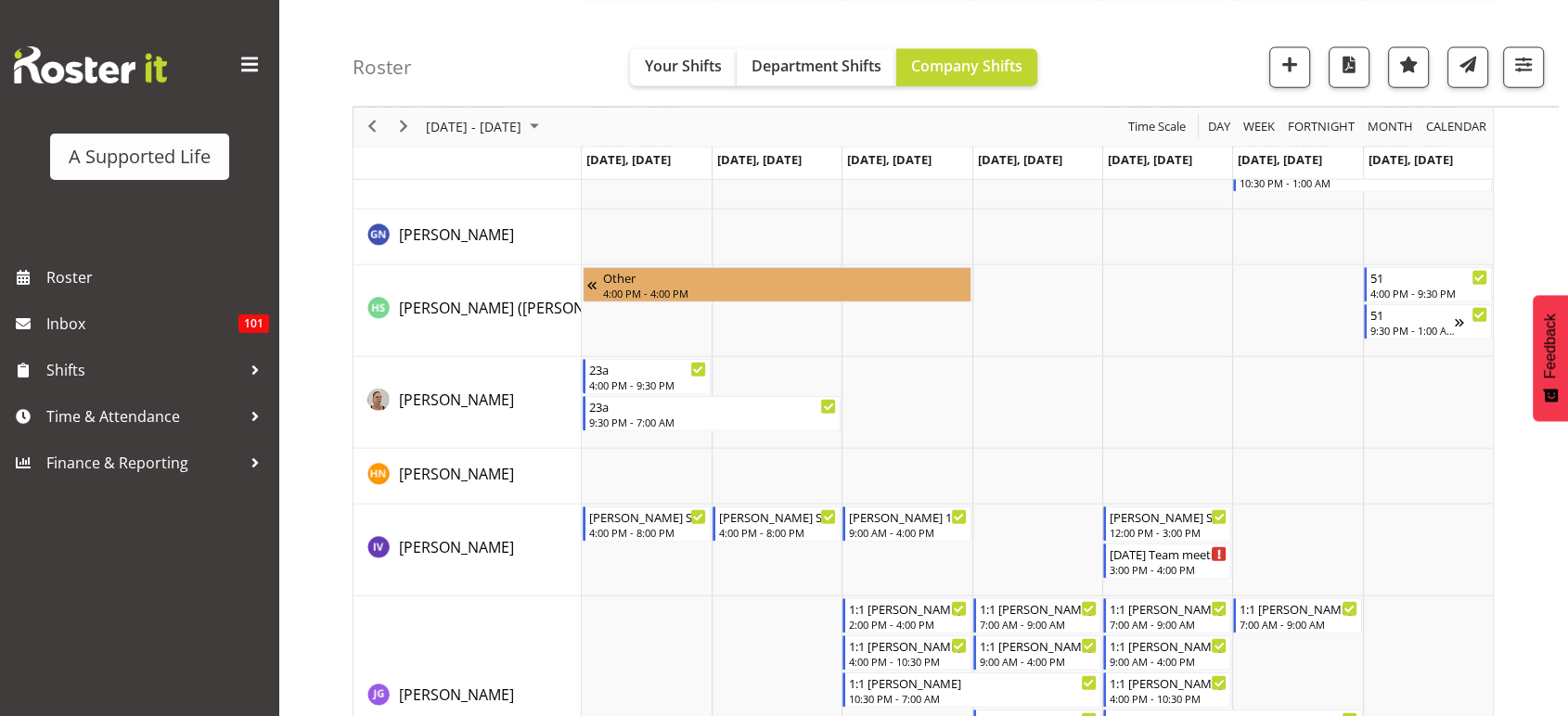
scroll to position [4355, 0]
